Goal: Navigation & Orientation: Find specific page/section

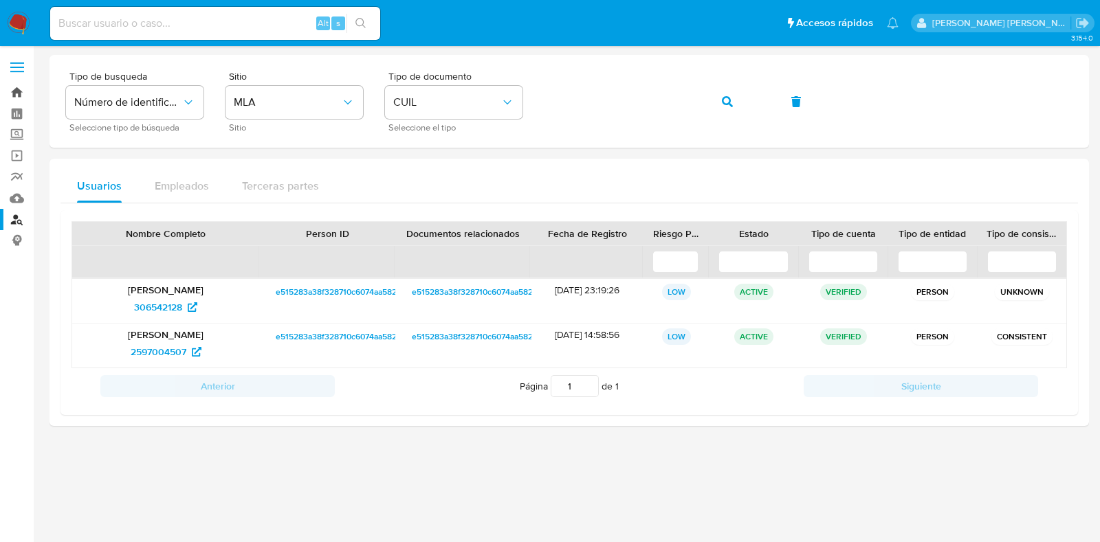
click at [18, 92] on link "Bandeja" at bounding box center [82, 92] width 164 height 21
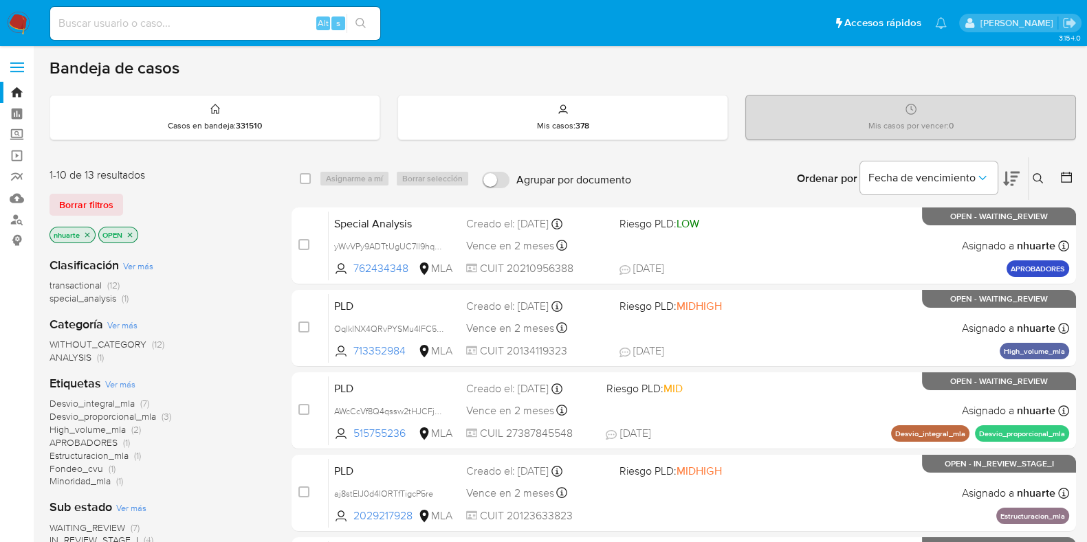
click at [87, 232] on icon "close-filter" at bounding box center [87, 235] width 8 height 8
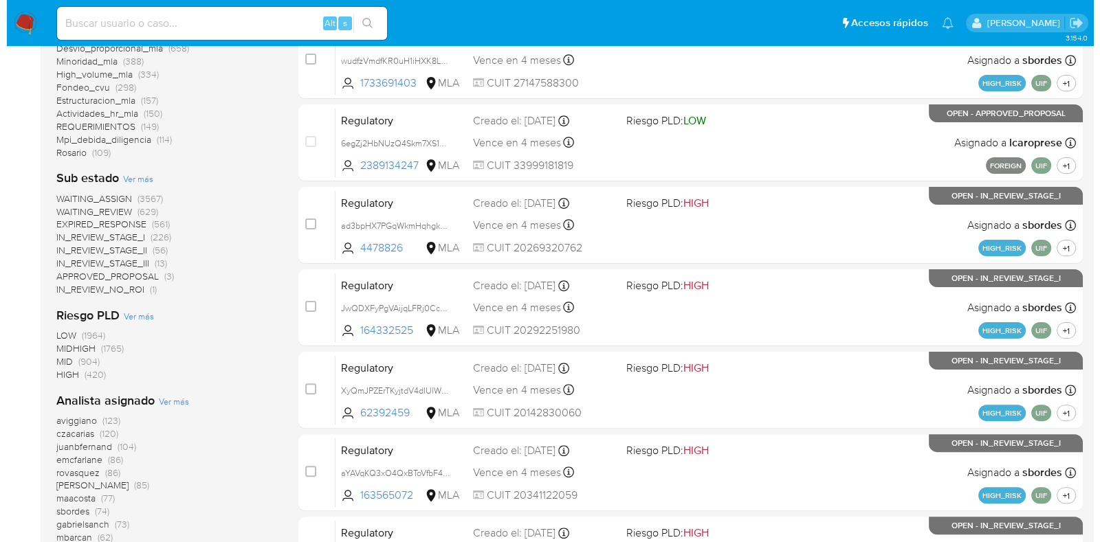
scroll to position [515, 0]
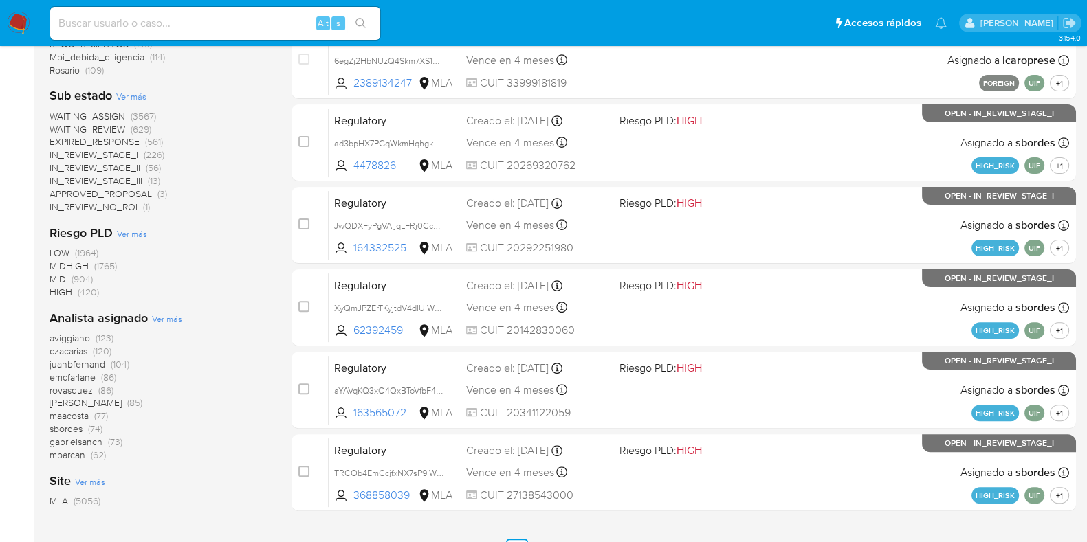
click at [167, 320] on span "Ver más" at bounding box center [167, 319] width 30 height 12
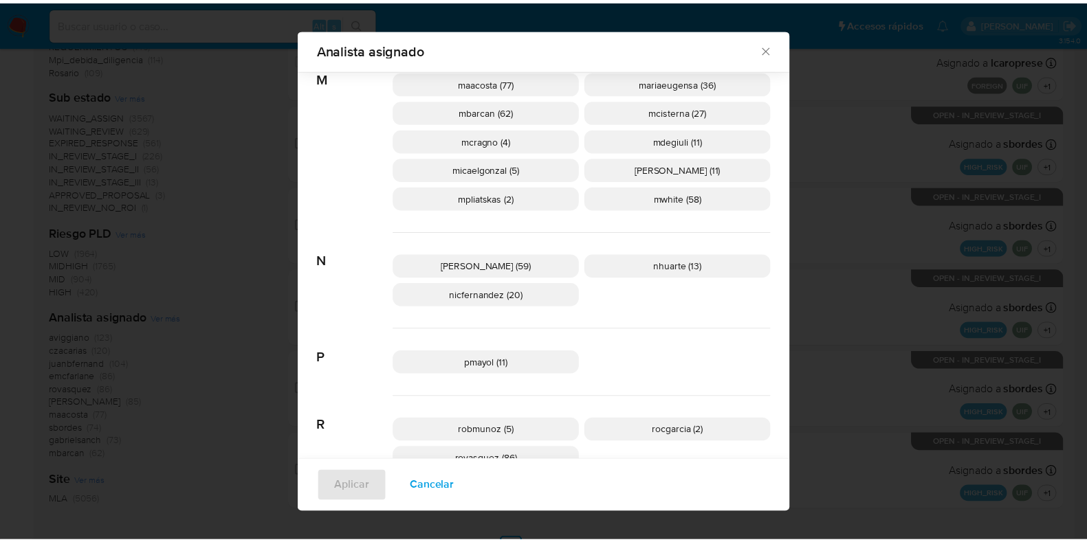
scroll to position [935, 0]
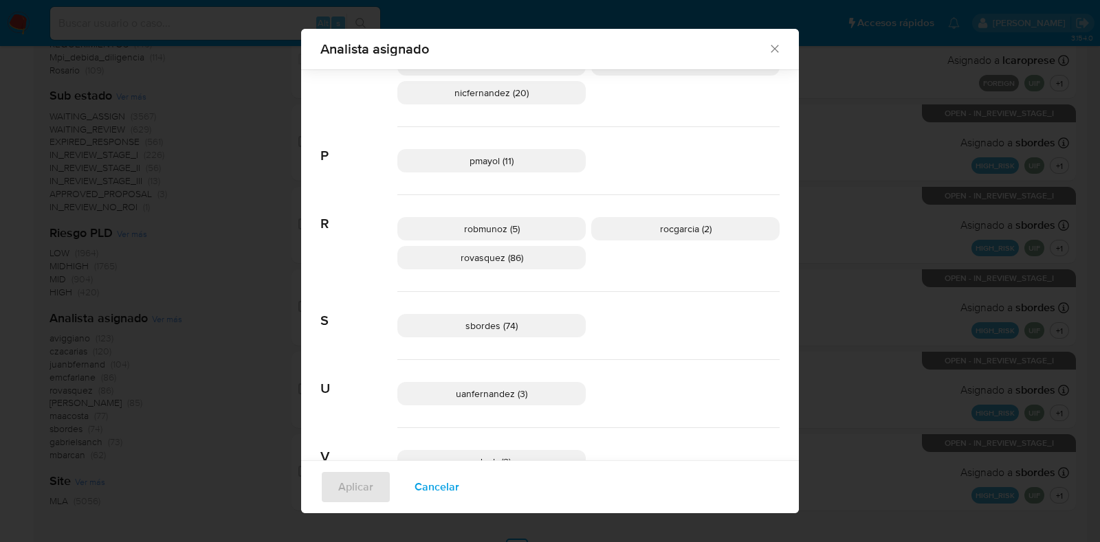
click at [770, 50] on icon "Cerrar" at bounding box center [774, 49] width 8 height 8
